Goal: Obtain resource: Obtain resource

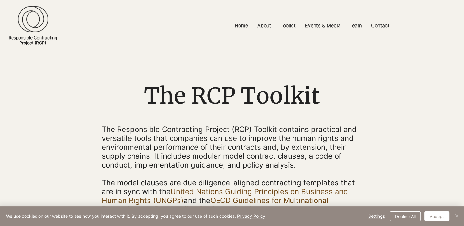
click at [190, 151] on span "The Responsible Contracting Project (RCP) Toolkit contains practical and versat…" at bounding box center [229, 147] width 255 height 44
click at [229, 127] on span "The Responsible Contracting Project (RCP) Toolkit contains practical and versat…" at bounding box center [229, 147] width 255 height 44
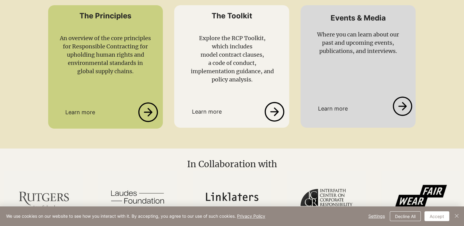
scroll to position [908, 0]
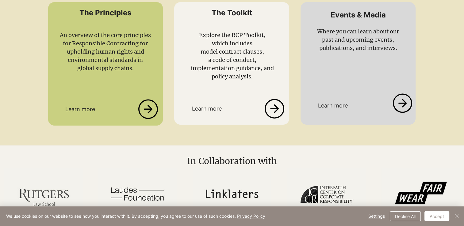
click at [274, 116] on icon at bounding box center [274, 109] width 21 height 20
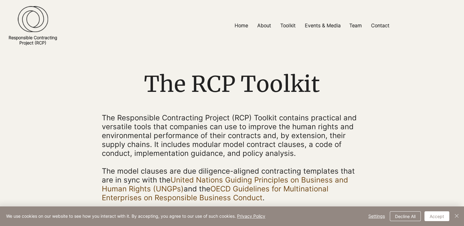
scroll to position [0, 0]
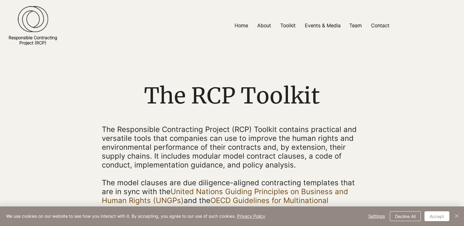
click at [192, 176] on p "main content" at bounding box center [232, 174] width 261 height 9
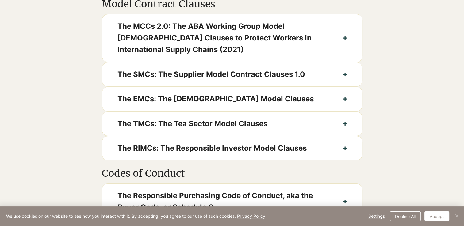
scroll to position [333, 0]
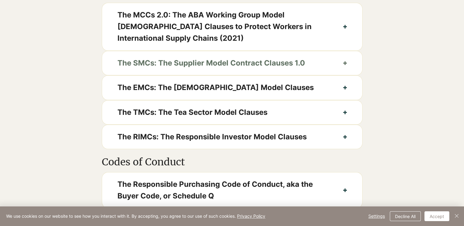
click at [344, 65] on icon "button" at bounding box center [345, 63] width 4 height 4
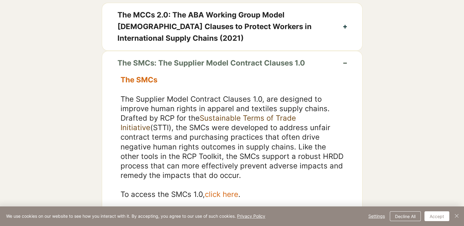
click at [72, 164] on div at bounding box center [232, 133] width 464 height 331
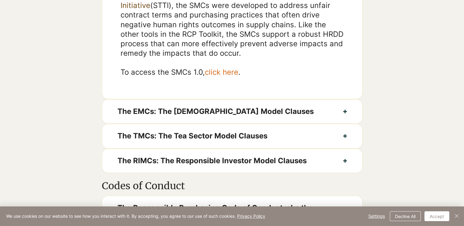
scroll to position [455, 0]
click at [229, 76] on span "click here" at bounding box center [221, 71] width 33 height 9
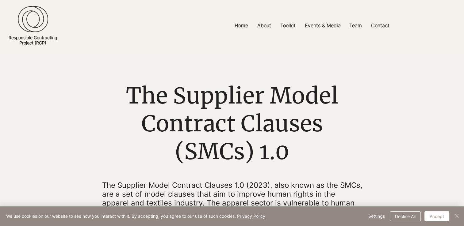
click at [212, 132] on span "The Supplier Model Contract Clauses (SMCs) 1.0" at bounding box center [232, 124] width 212 height 84
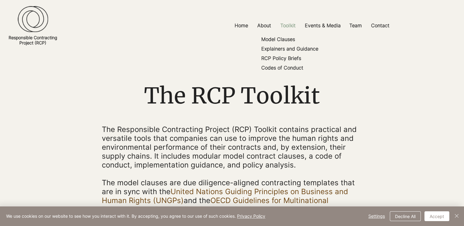
click at [285, 26] on p "Toolkit" at bounding box center [287, 26] width 21 height 14
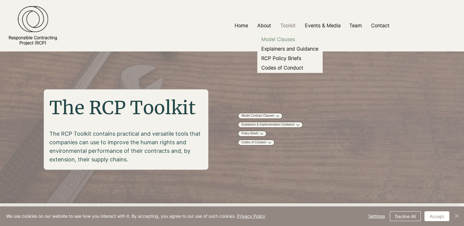
click at [285, 39] on p "Model Clauses" at bounding box center [278, 40] width 39 height 10
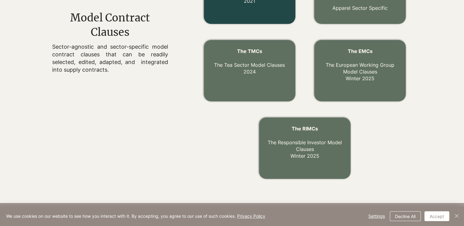
scroll to position [276, 0]
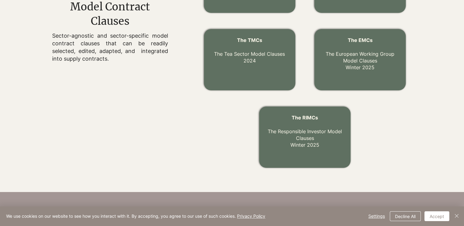
click at [159, 115] on div at bounding box center [93, 59] width 186 height 235
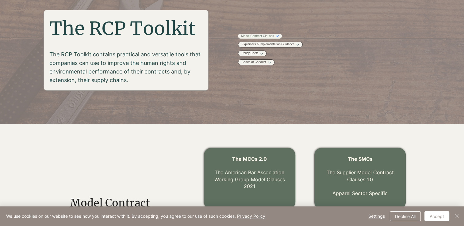
scroll to position [0, 0]
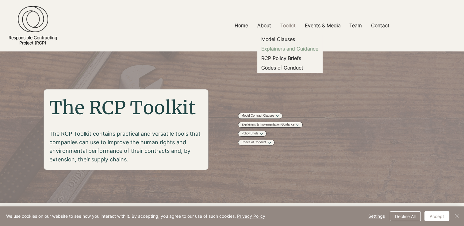
click at [283, 50] on p "Explainers and Guidance" at bounding box center [290, 49] width 62 height 10
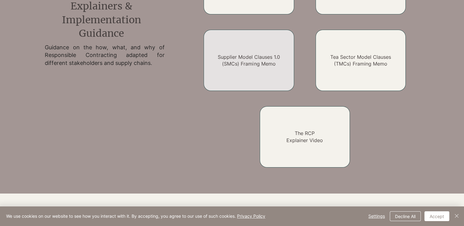
scroll to position [543, 0]
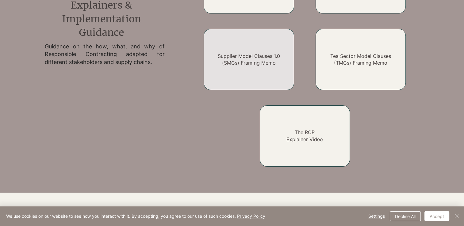
click at [252, 64] on link "Supplier Model Clauses 1.0 (SMCs) Framing Memo" at bounding box center [249, 59] width 62 height 13
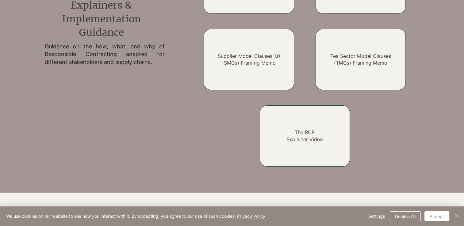
click at [128, 149] on div at bounding box center [93, 59] width 186 height 238
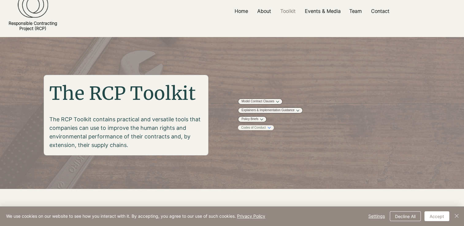
scroll to position [0, 0]
